Goal: Information Seeking & Learning: Learn about a topic

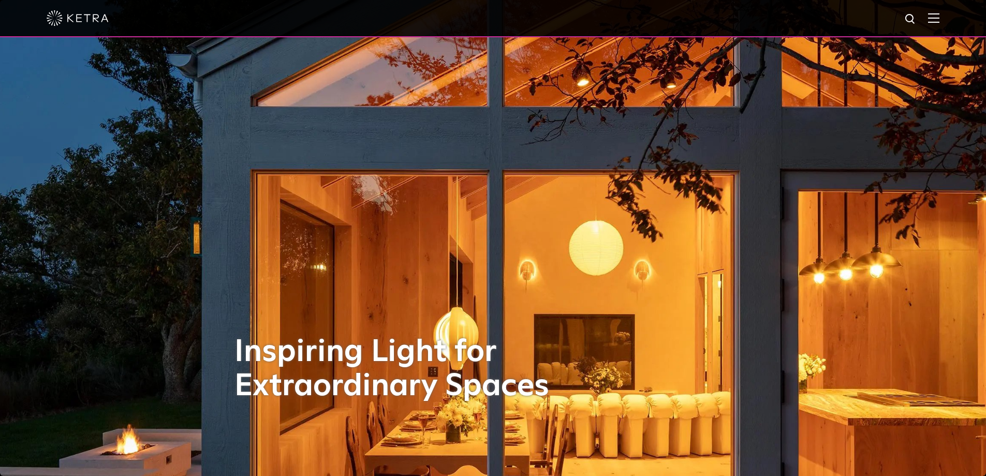
click at [947, 15] on div at bounding box center [493, 18] width 986 height 37
click at [940, 16] on img at bounding box center [933, 18] width 11 height 10
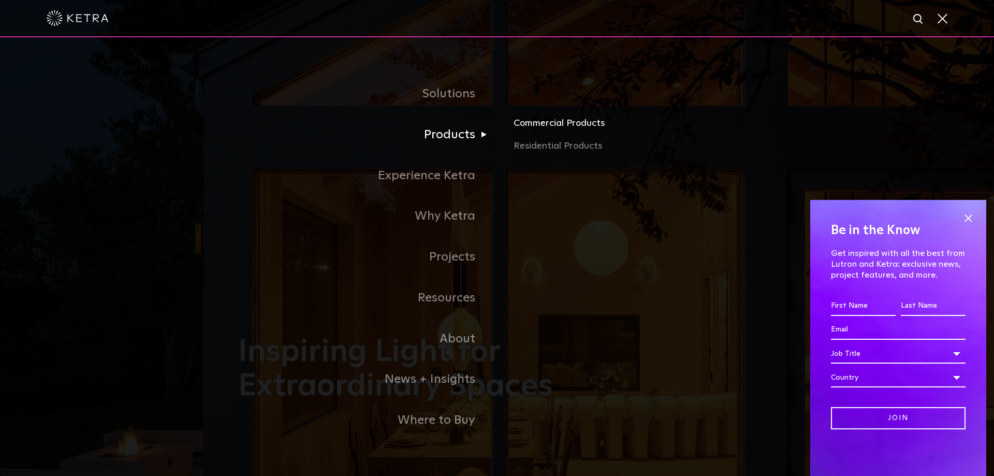
click at [531, 125] on link "Commercial Products" at bounding box center [635, 127] width 242 height 23
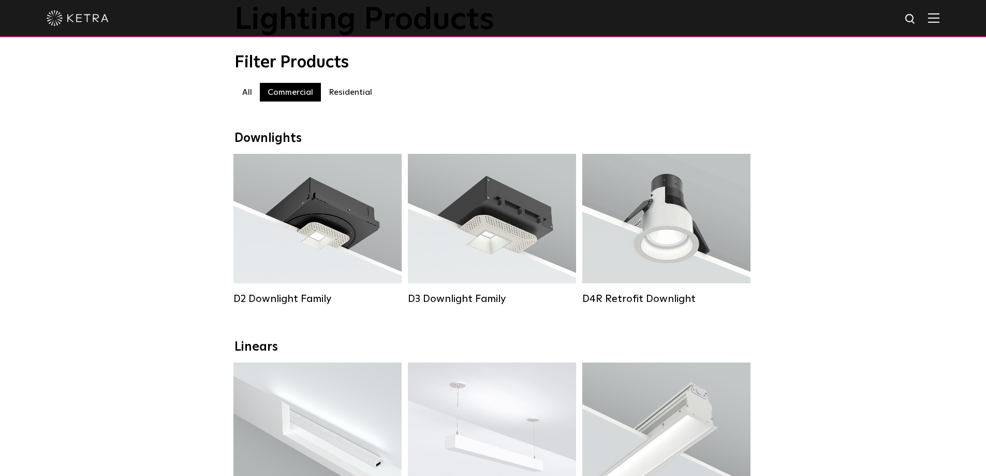
scroll to position [311, 0]
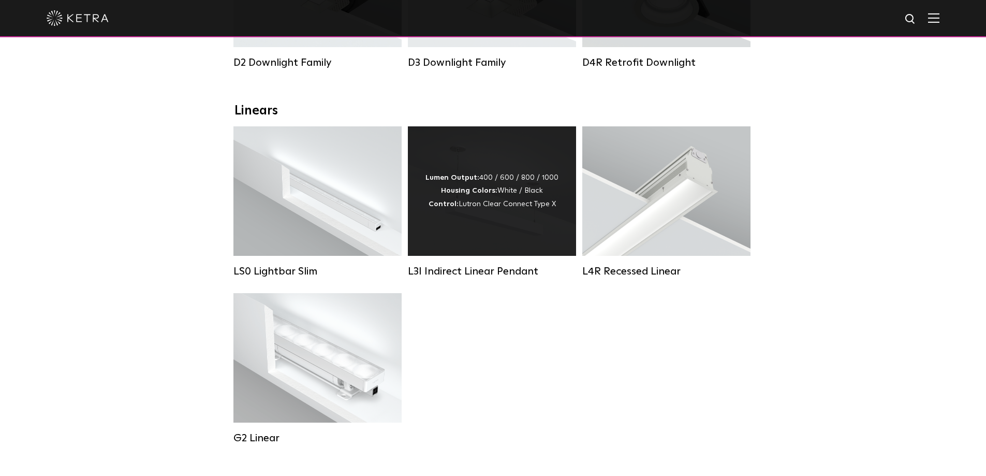
click at [479, 194] on strong "Housing Colors:" at bounding box center [469, 190] width 56 height 7
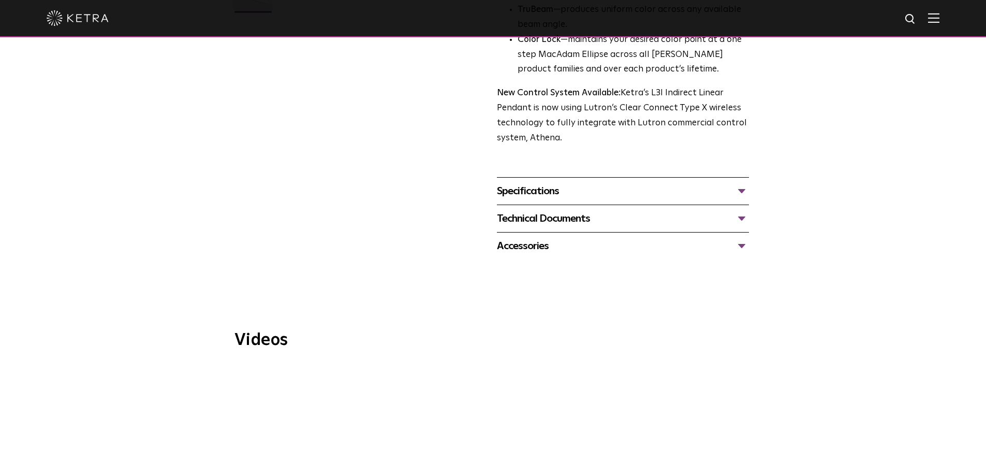
scroll to position [362, 0]
click at [739, 209] on div "Technical Documents" at bounding box center [623, 217] width 252 height 17
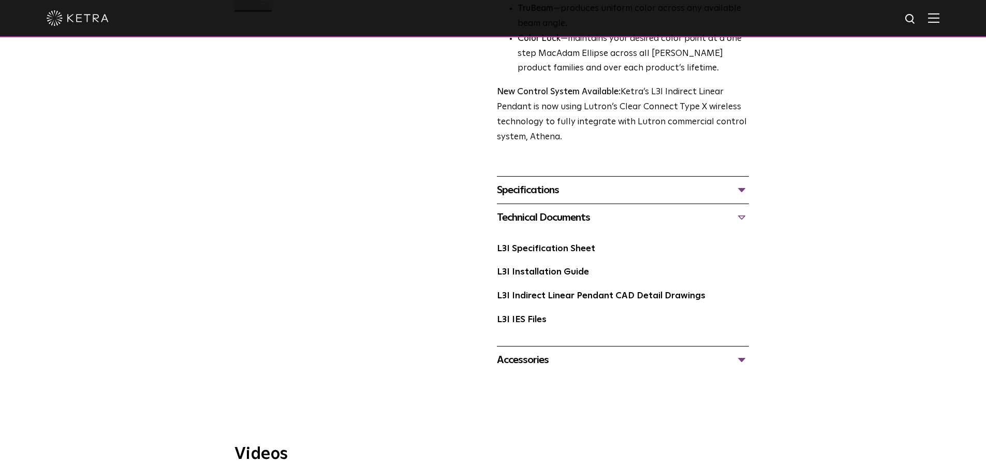
click at [739, 351] on div "Accessories" at bounding box center [623, 359] width 252 height 17
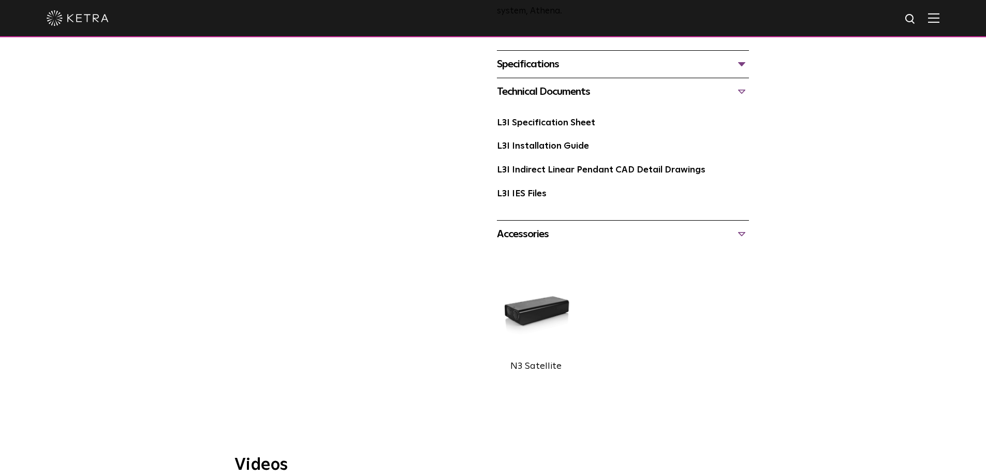
scroll to position [311, 0]
